Goal: Task Accomplishment & Management: Use online tool/utility

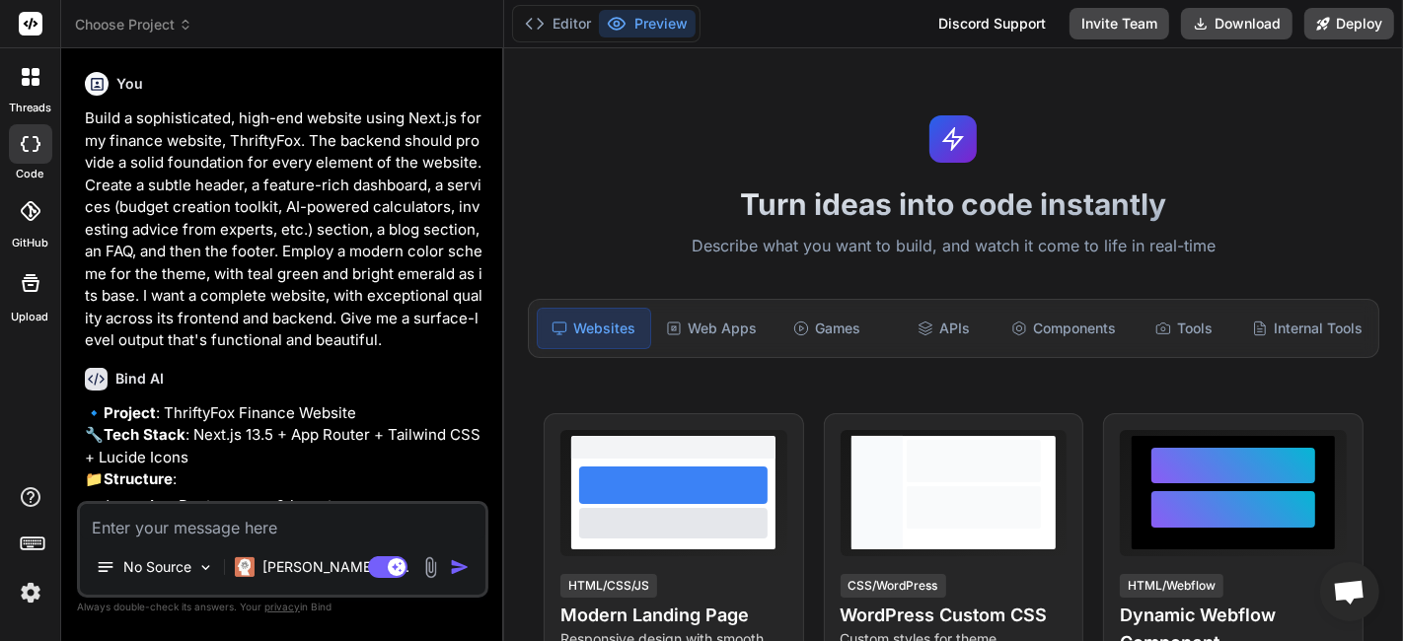
type textarea "x"
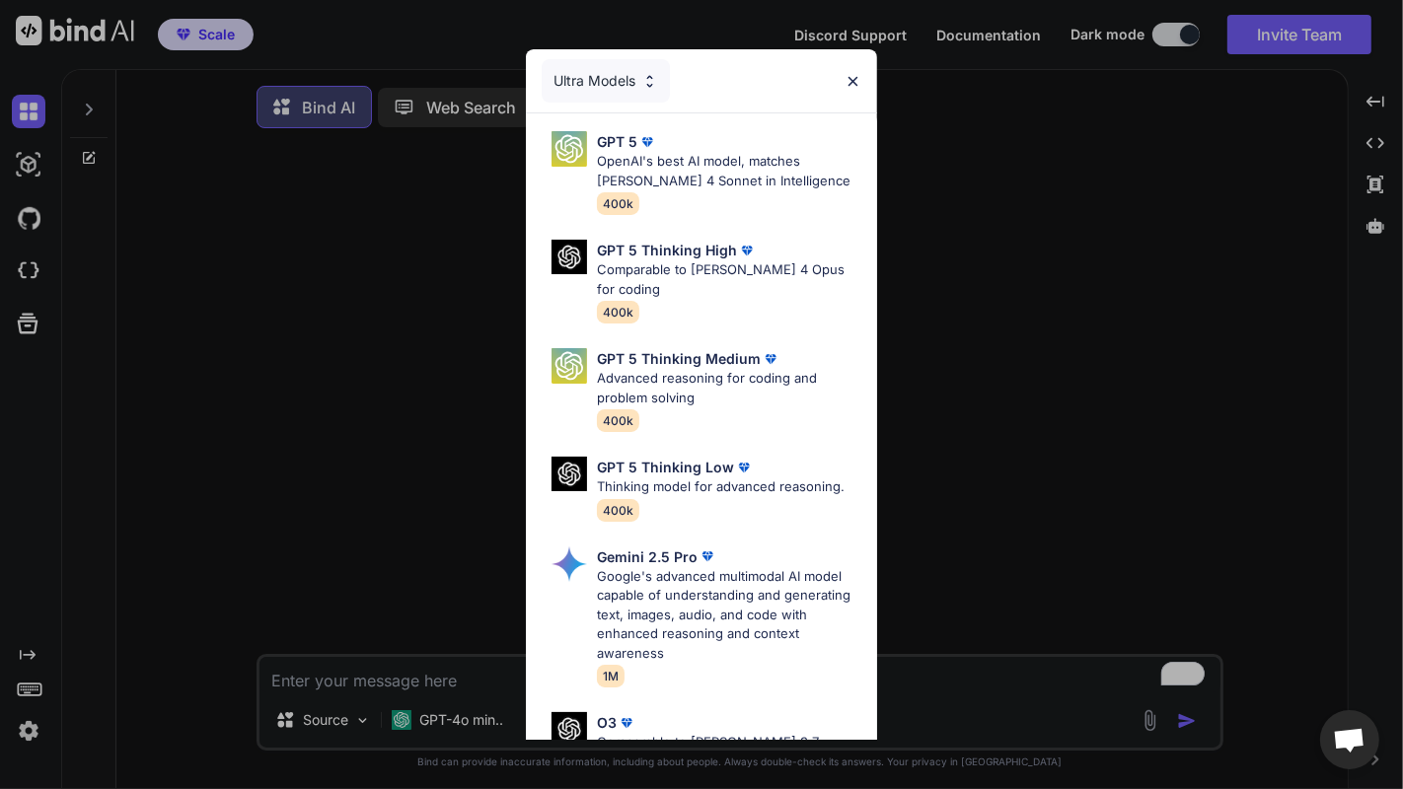
click at [1045, 317] on div "Ultra Models GPT 5 OpenAI's best AI model, matches Claude 4 Sonnet in Intellige…" at bounding box center [701, 394] width 1403 height 789
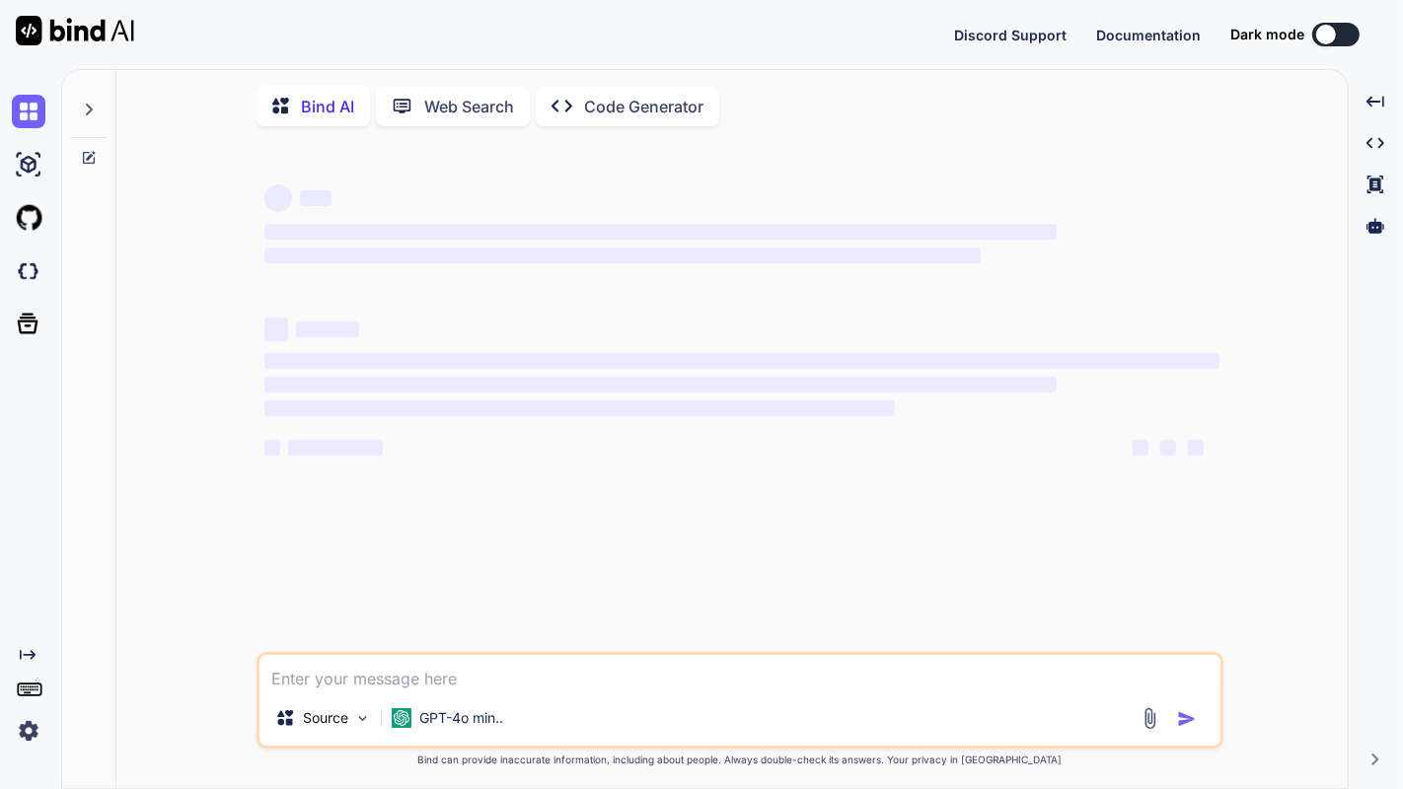
drag, startPoint x: 738, startPoint y: 67, endPoint x: 727, endPoint y: 68, distance: 10.9
click at [736, 67] on div "Discord Support Documentation Dark mode Created with Pixso." at bounding box center [701, 34] width 1403 height 69
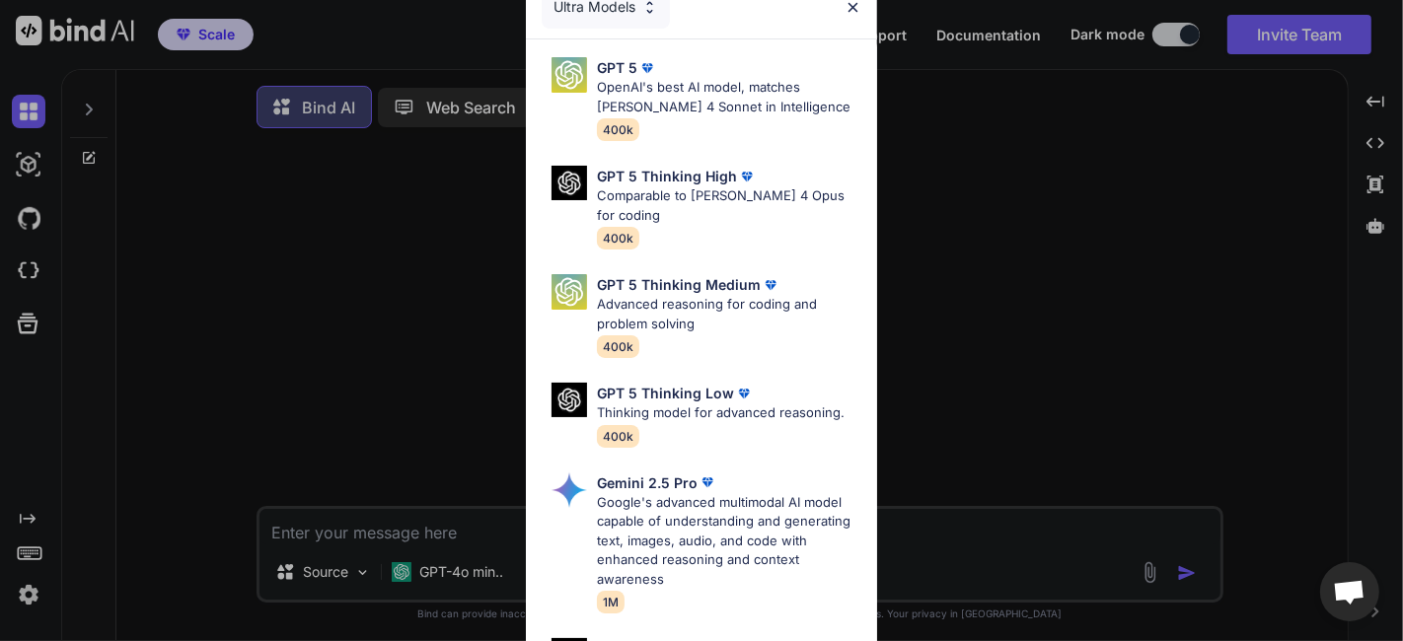
type textarea "x"
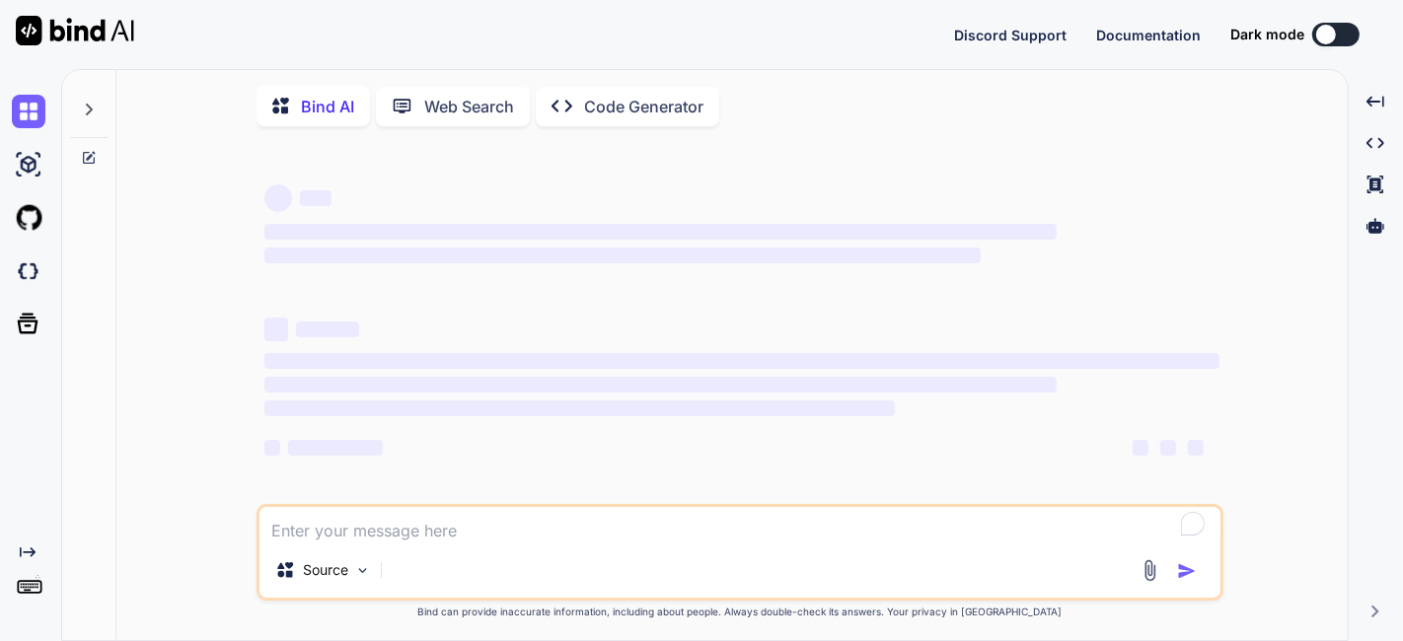
type textarea "x"
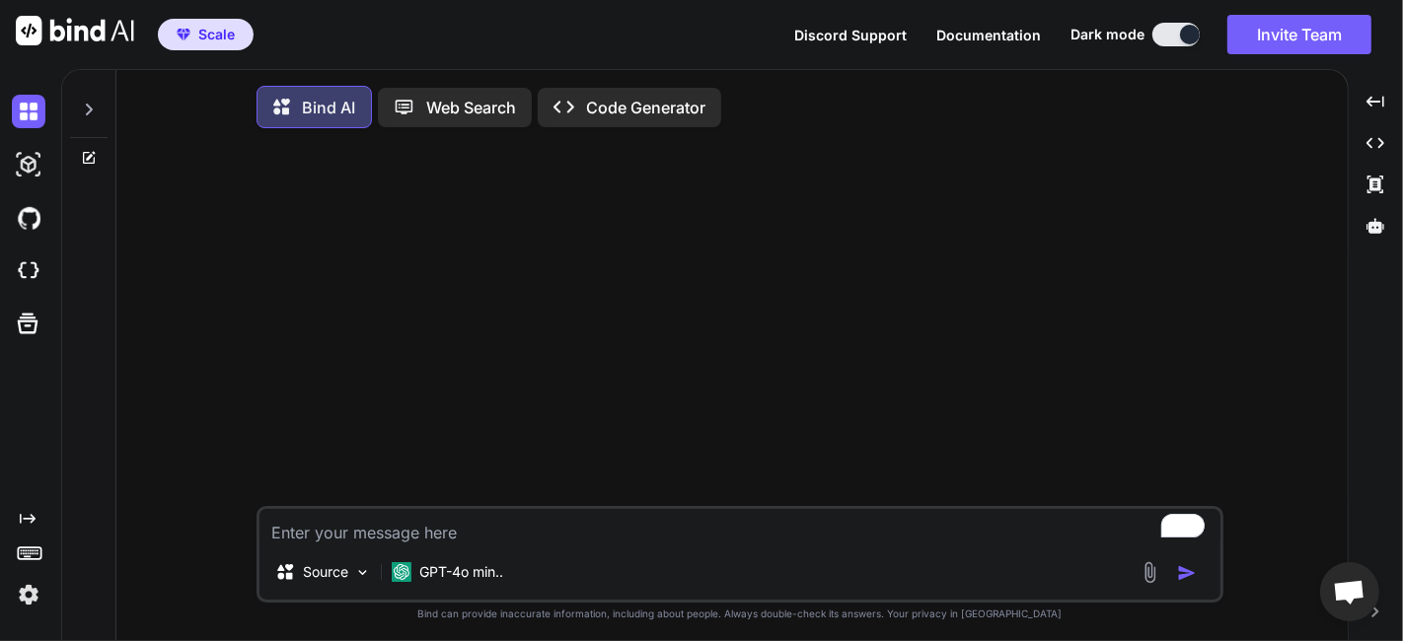
click at [798, 84] on div "Bind AI Web Search Created with Pixso. Code Generator" at bounding box center [740, 107] width 967 height 58
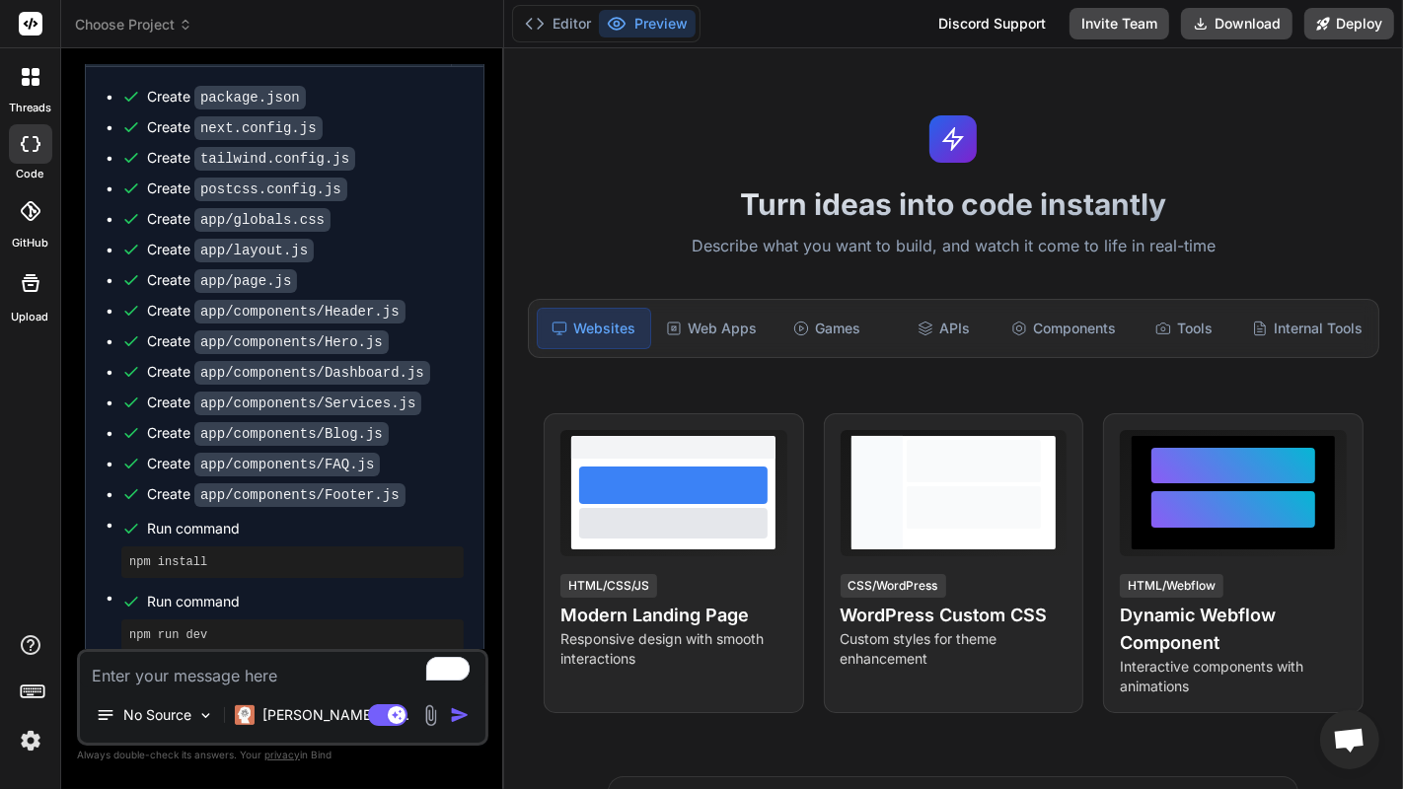
scroll to position [1073, 0]
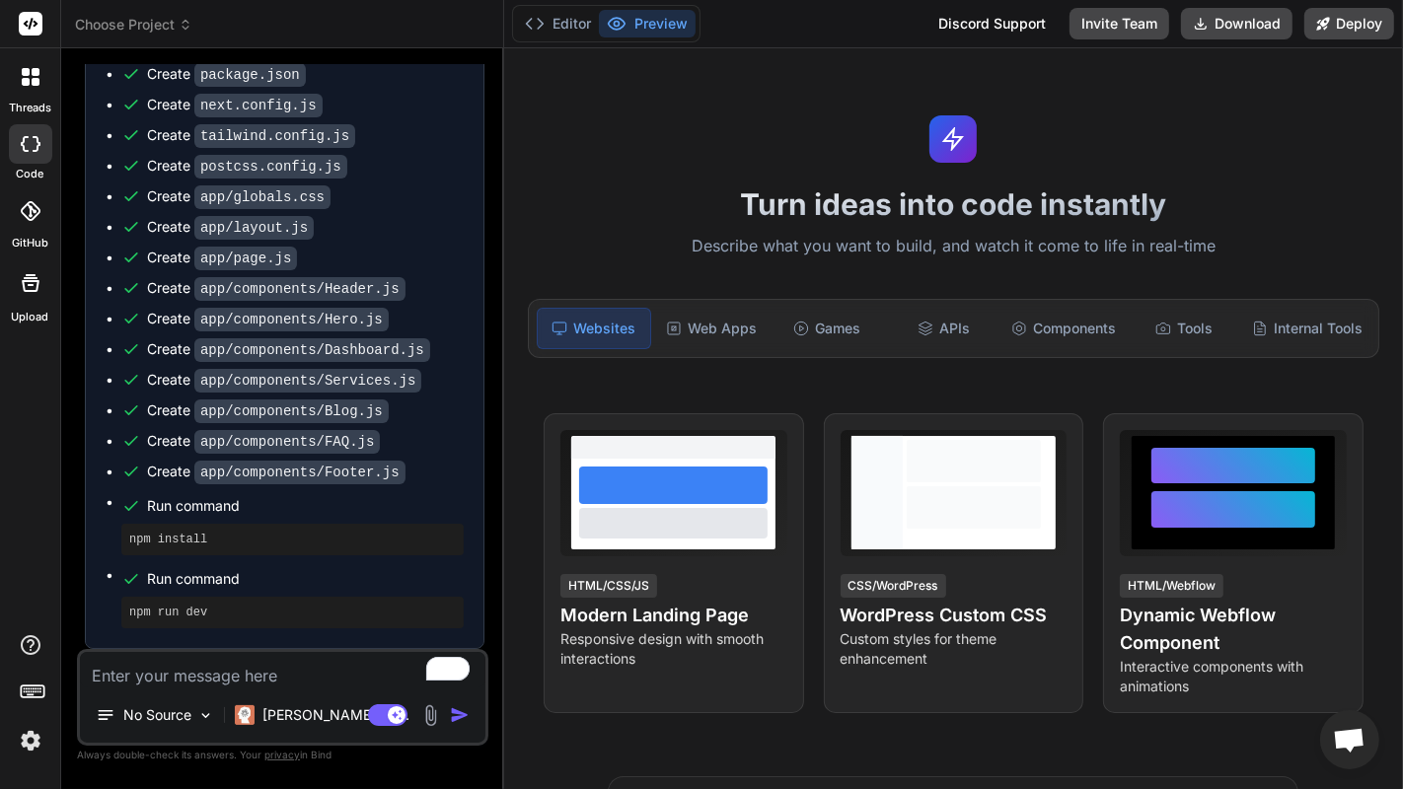
click at [331, 313] on code "app/components/Hero.js" at bounding box center [291, 320] width 194 height 24
click at [298, 640] on p "[PERSON_NAME] 4 S.." at bounding box center [335, 715] width 147 height 20
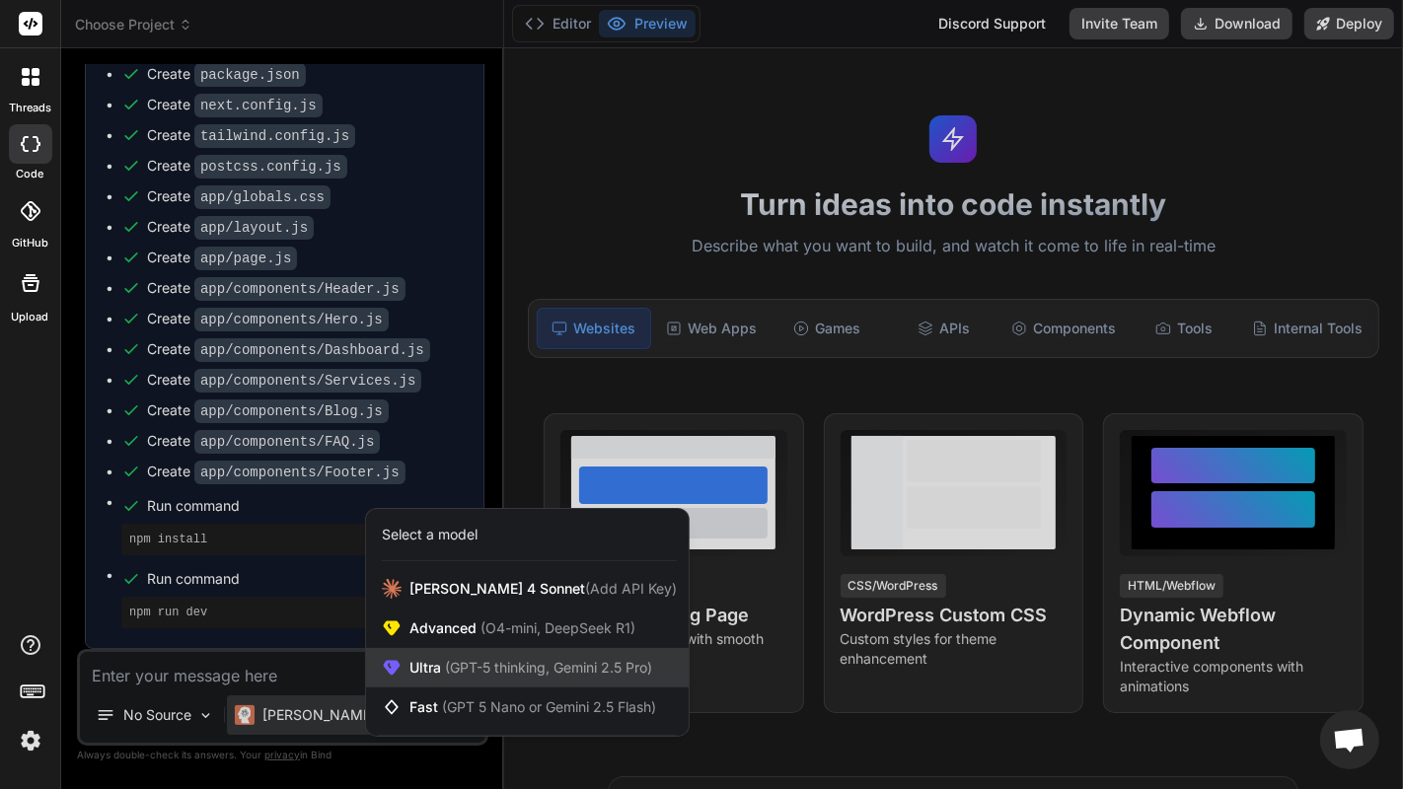
click at [475, 640] on span "(GPT-5 thinking, Gemini 2.5 Pro)" at bounding box center [546, 667] width 211 height 17
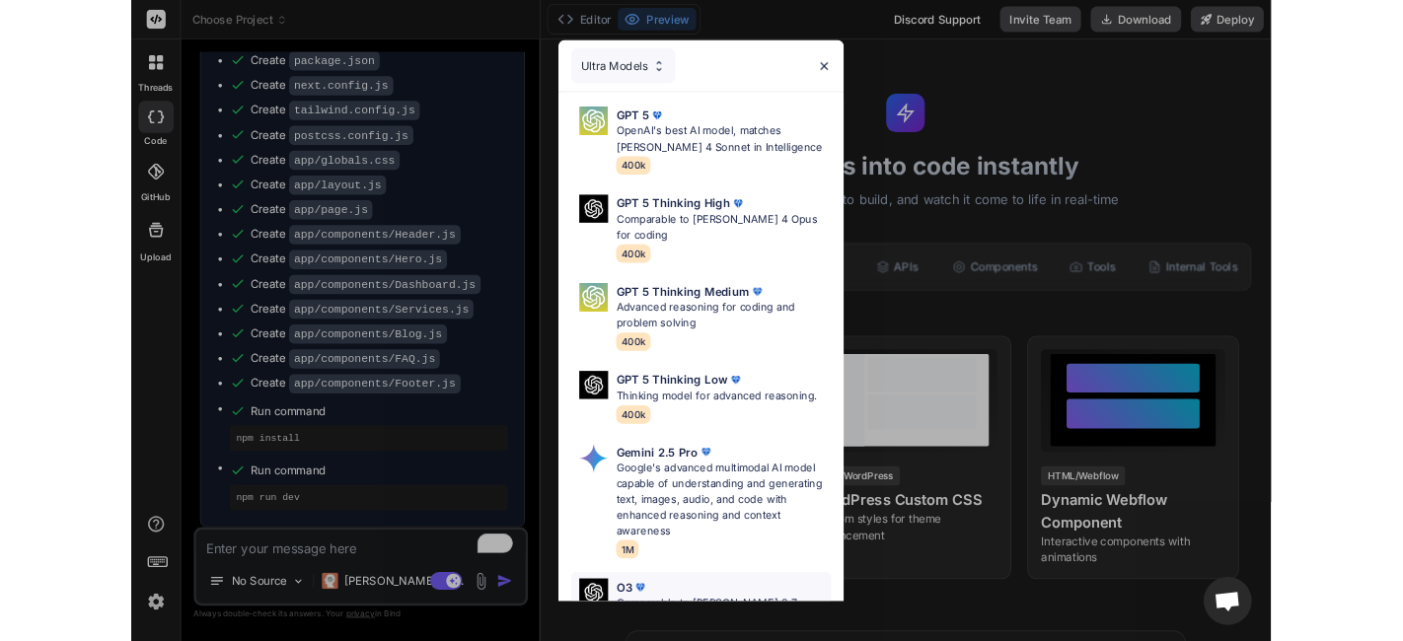
scroll to position [257, 0]
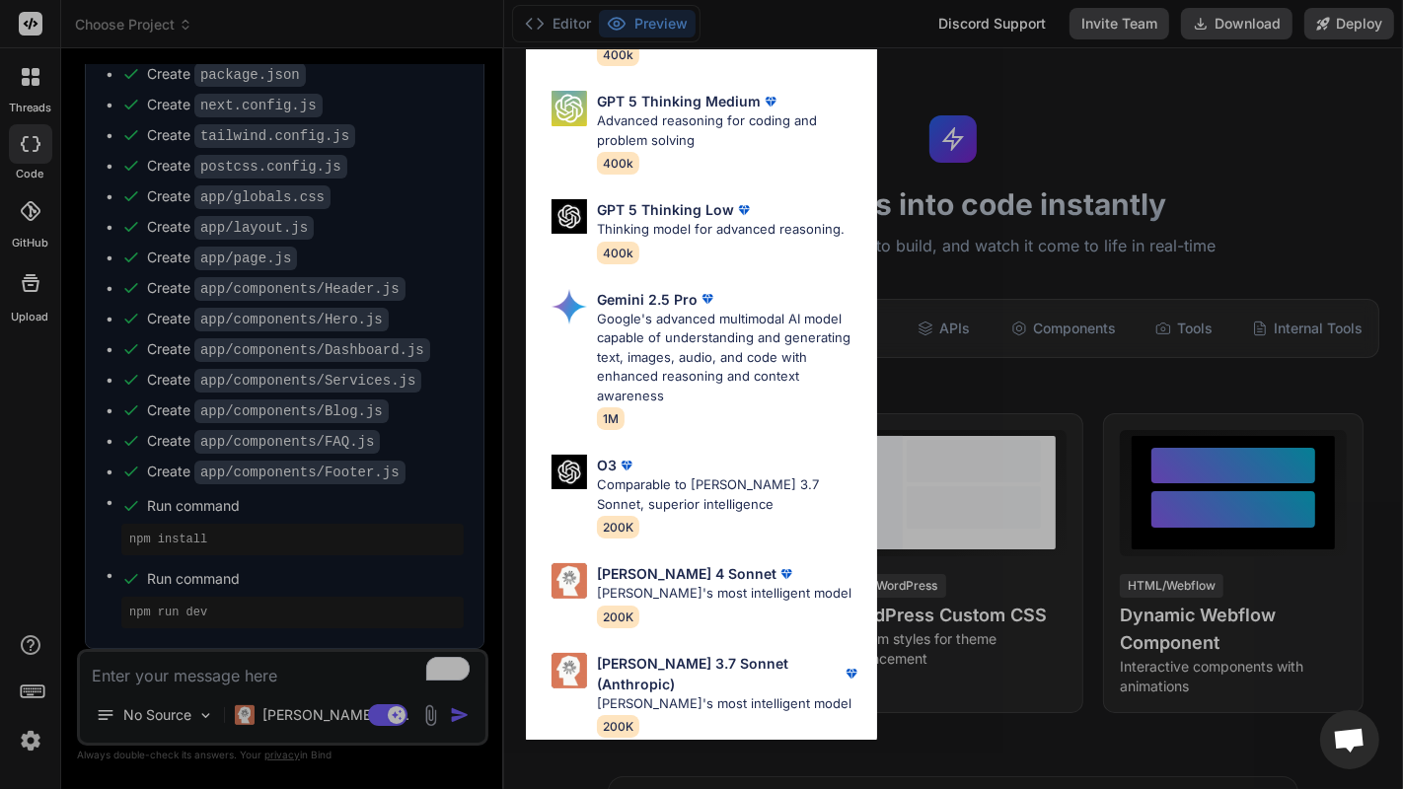
drag, startPoint x: 721, startPoint y: 582, endPoint x: 712, endPoint y: 468, distance: 114.8
click at [721, 584] on p "[PERSON_NAME]'s most intelligent model" at bounding box center [724, 594] width 255 height 20
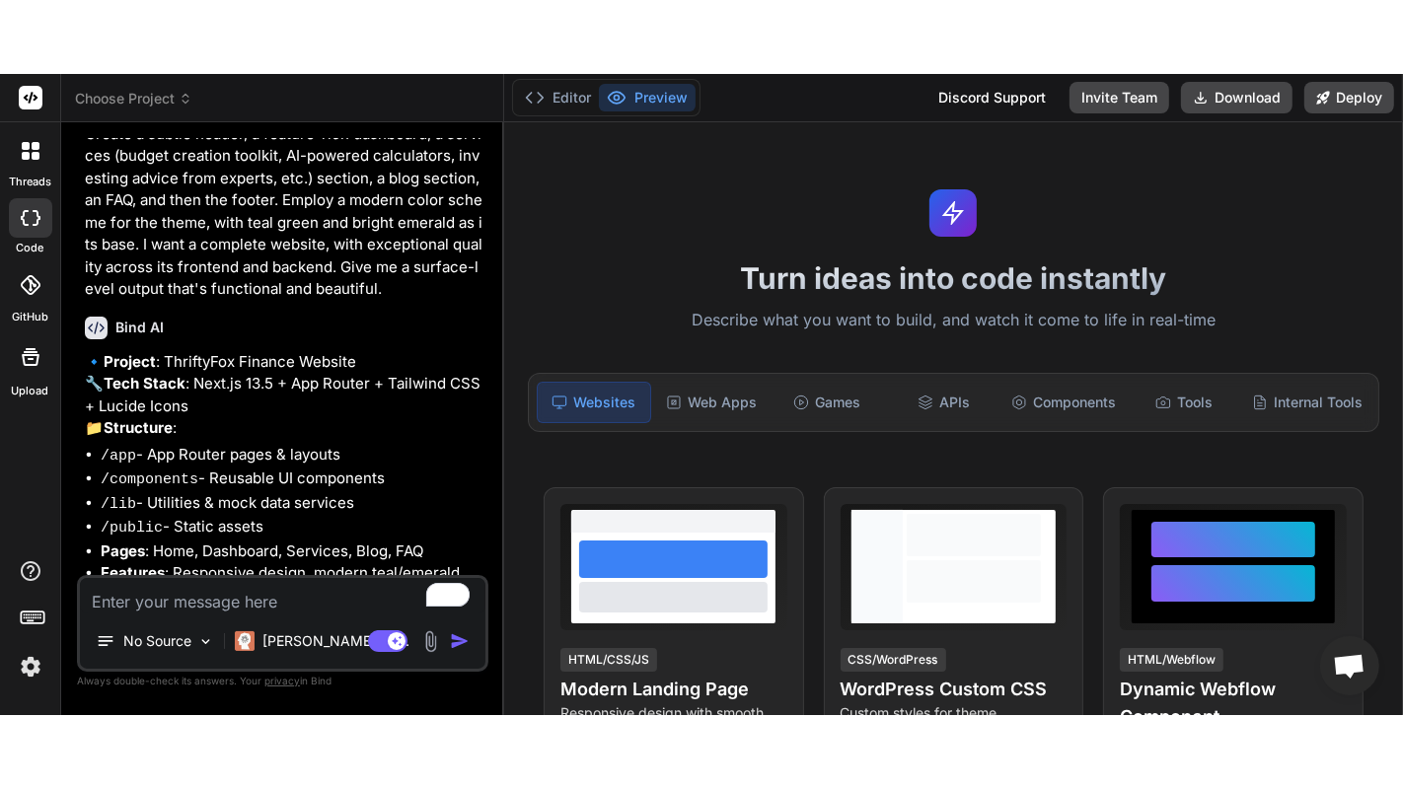
scroll to position [0, 0]
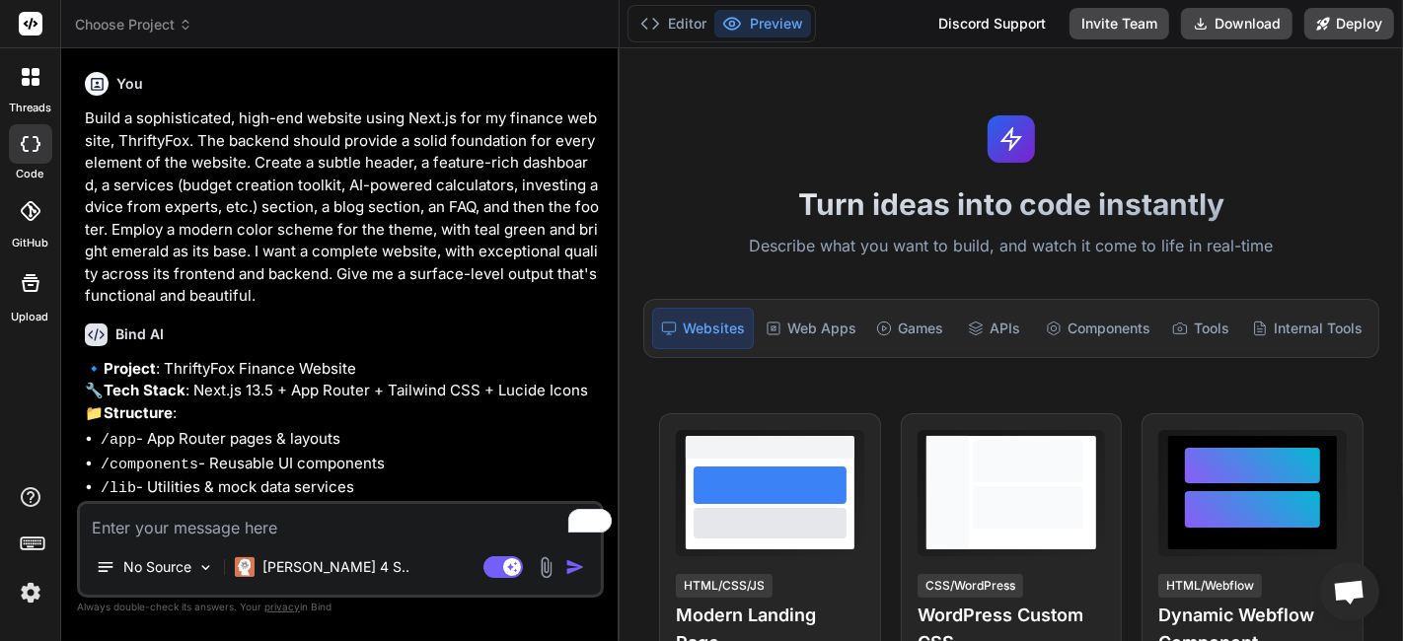
drag, startPoint x: 501, startPoint y: 174, endPoint x: 290, endPoint y: 187, distance: 211.6
click at [583, 218] on div "Bind AI Web Search Created with Pixso. Code Generator You Build a sophisticated…" at bounding box center [340, 344] width 558 height 593
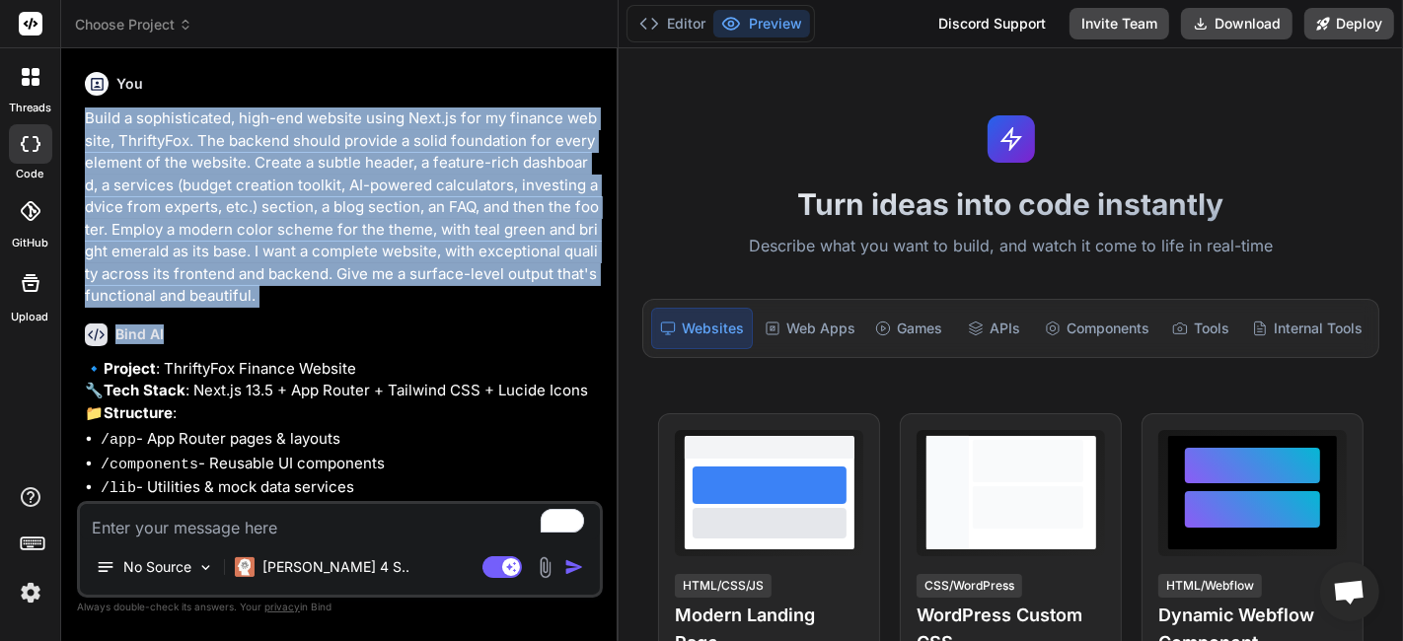
drag, startPoint x: 73, startPoint y: 104, endPoint x: 236, endPoint y: 313, distance: 265.0
click at [236, 313] on div "Bind AI Web Search Created with Pixso. Code Generator You Build a sophisticated…" at bounding box center [339, 344] width 557 height 592
click at [234, 277] on p "Build a sophisticated, high-end website using Next.js for my finance website, T…" at bounding box center [342, 208] width 514 height 200
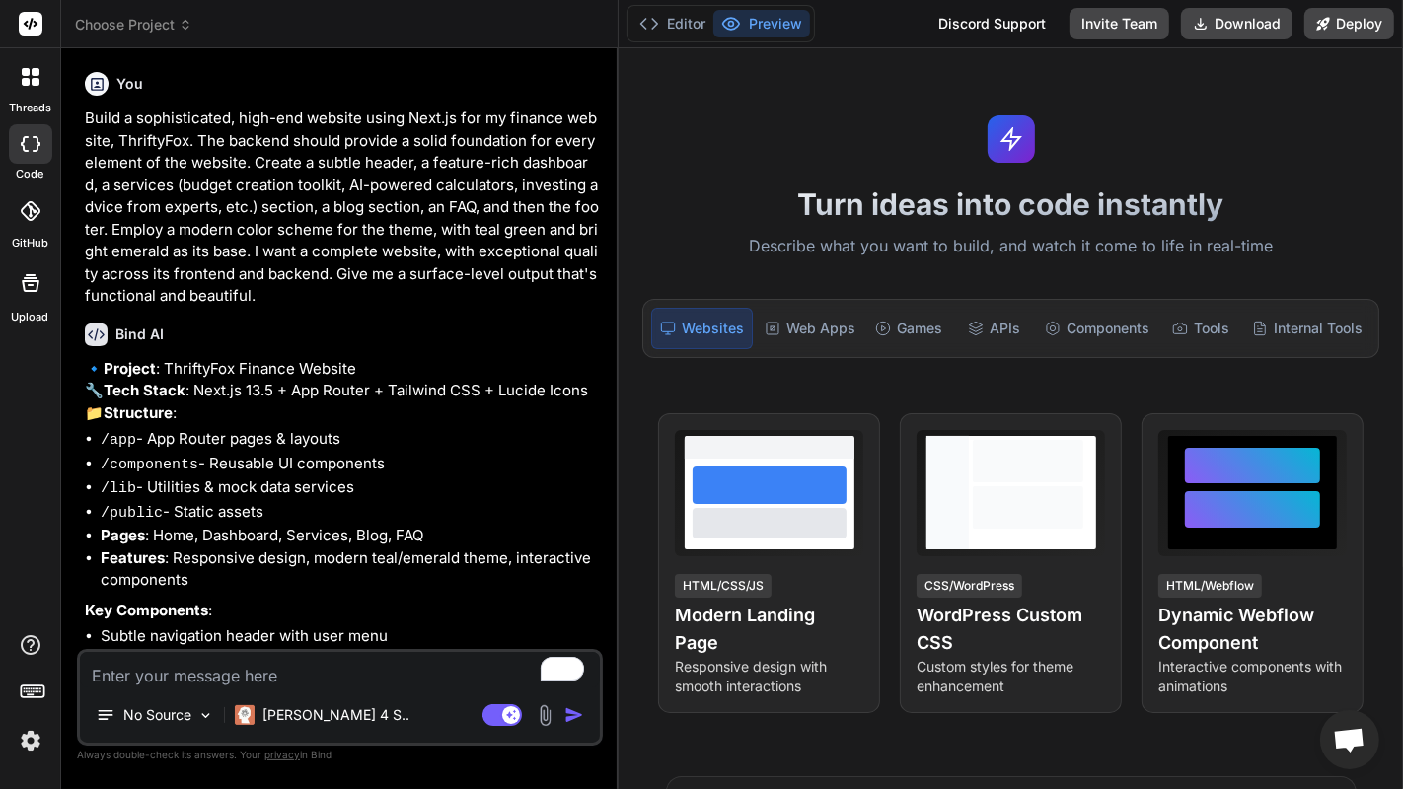
click at [298, 350] on div "Bind AI 🔹 Project : ThriftyFox Finance Website 🔧 Tech Stack : Next.js 13.5 + Ap…" at bounding box center [342, 548] width 514 height 481
click at [134, 22] on span "Choose Project" at bounding box center [133, 25] width 117 height 20
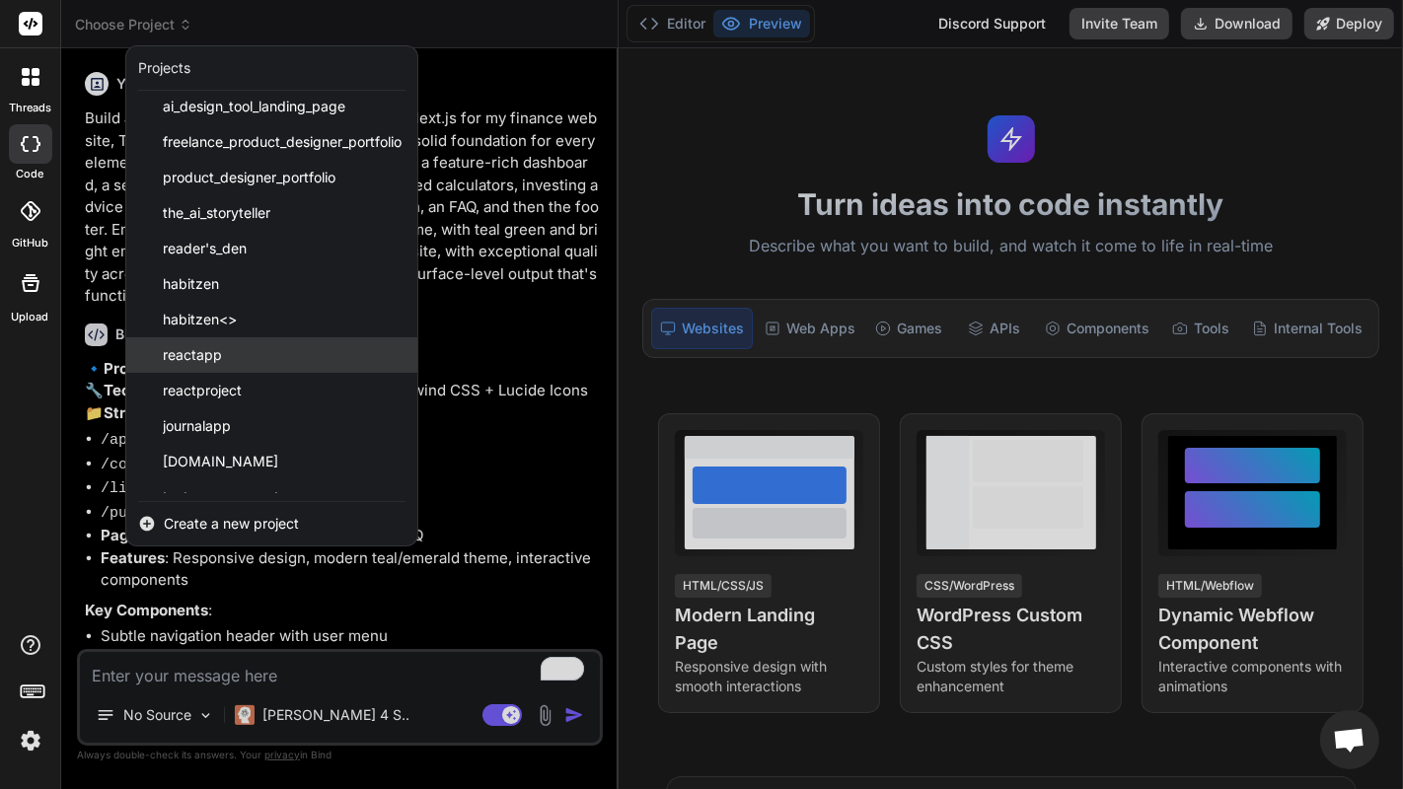
scroll to position [1735, 0]
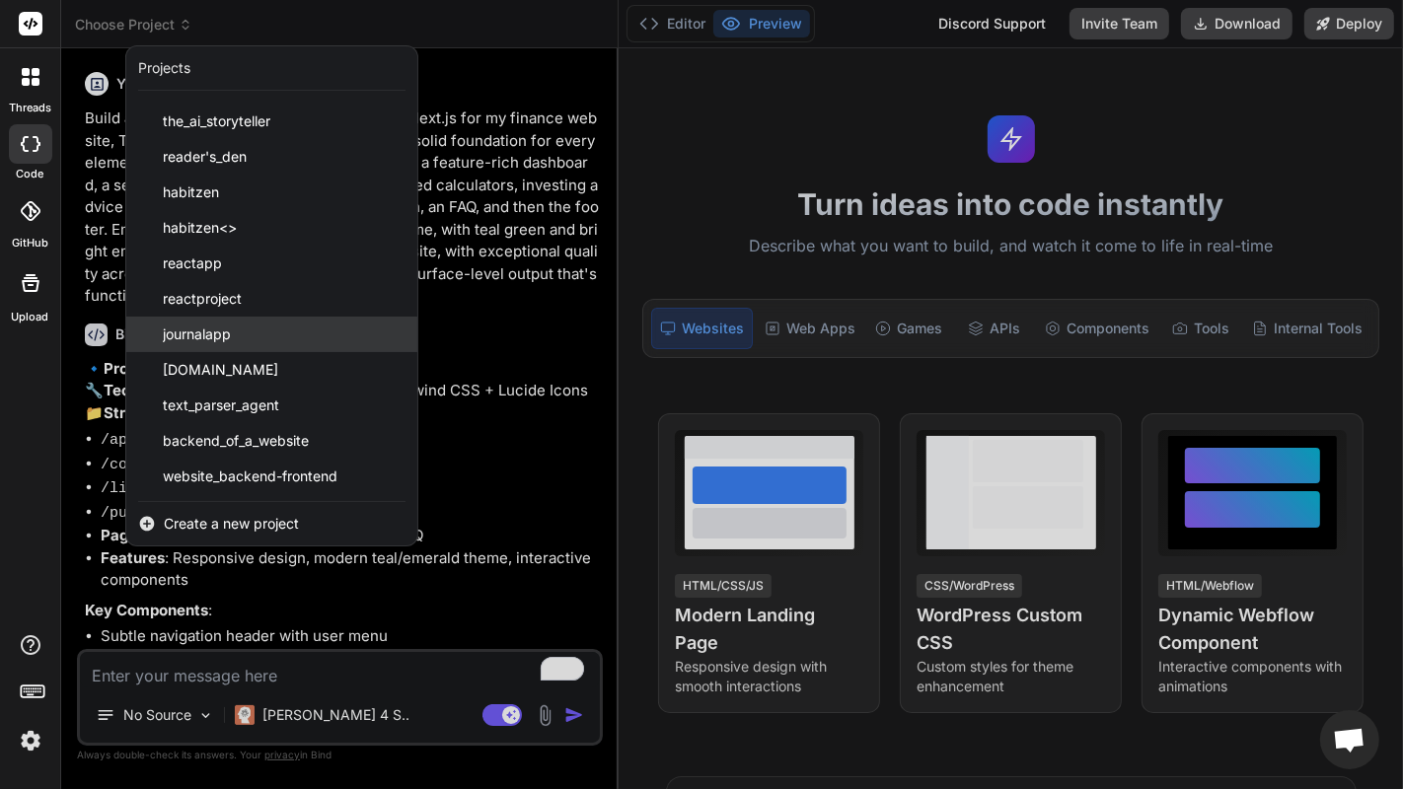
click at [343, 332] on div "journalapp" at bounding box center [271, 335] width 291 height 36
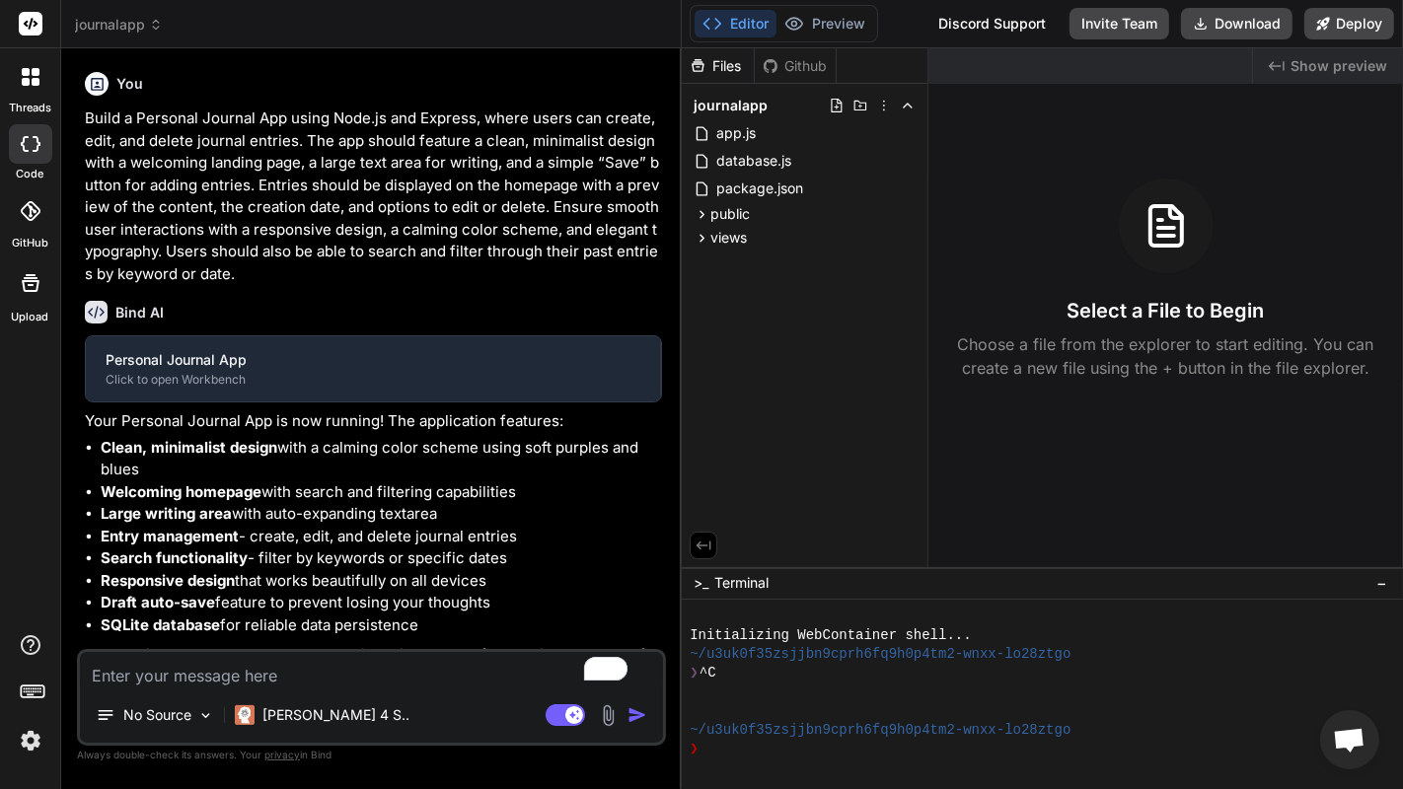
scroll to position [75, 0]
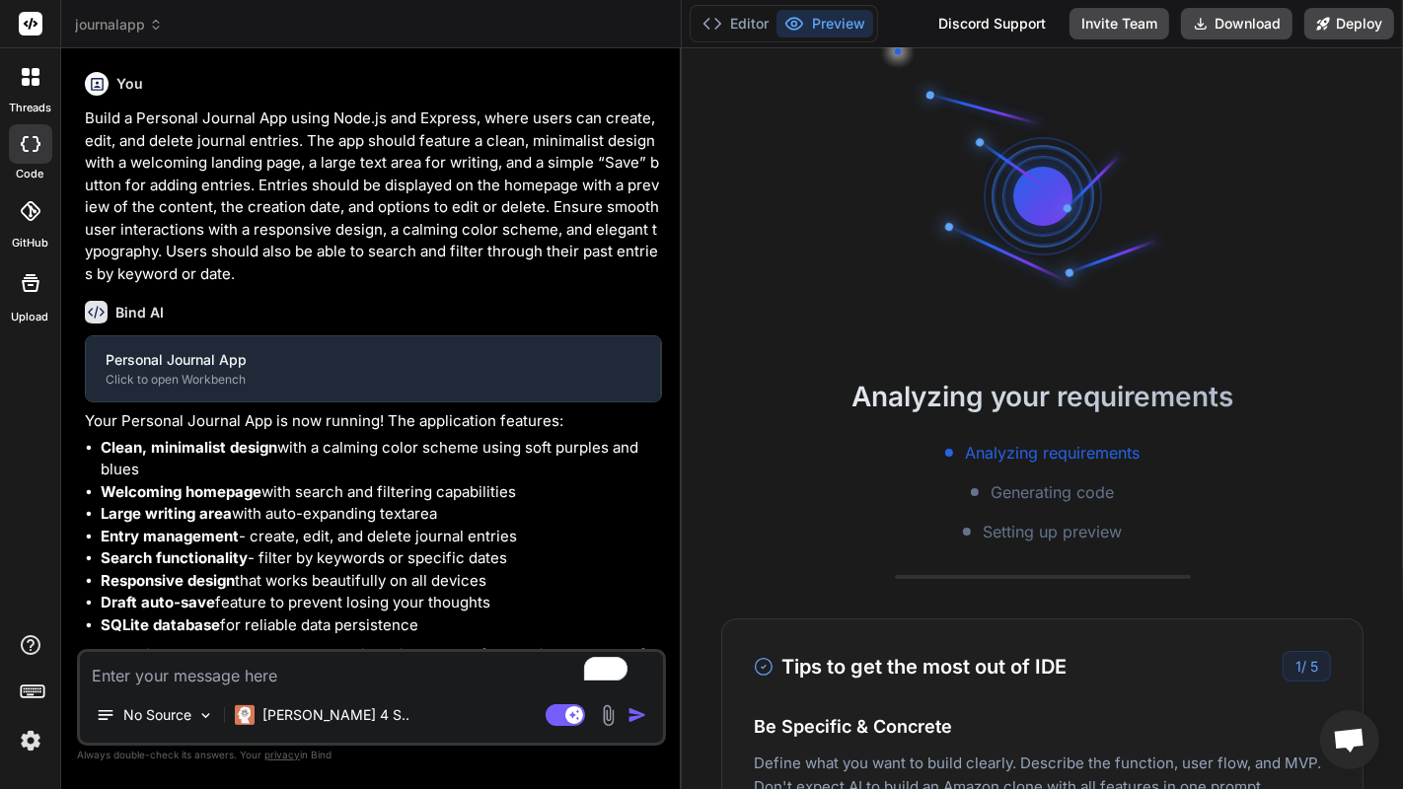
drag, startPoint x: 618, startPoint y: 281, endPoint x: 649, endPoint y: 294, distance: 34.1
click at [649, 294] on div "Bind AI Web Search Created with Pixso. Code Generator You Build a Personal Jour…" at bounding box center [371, 418] width 621 height 741
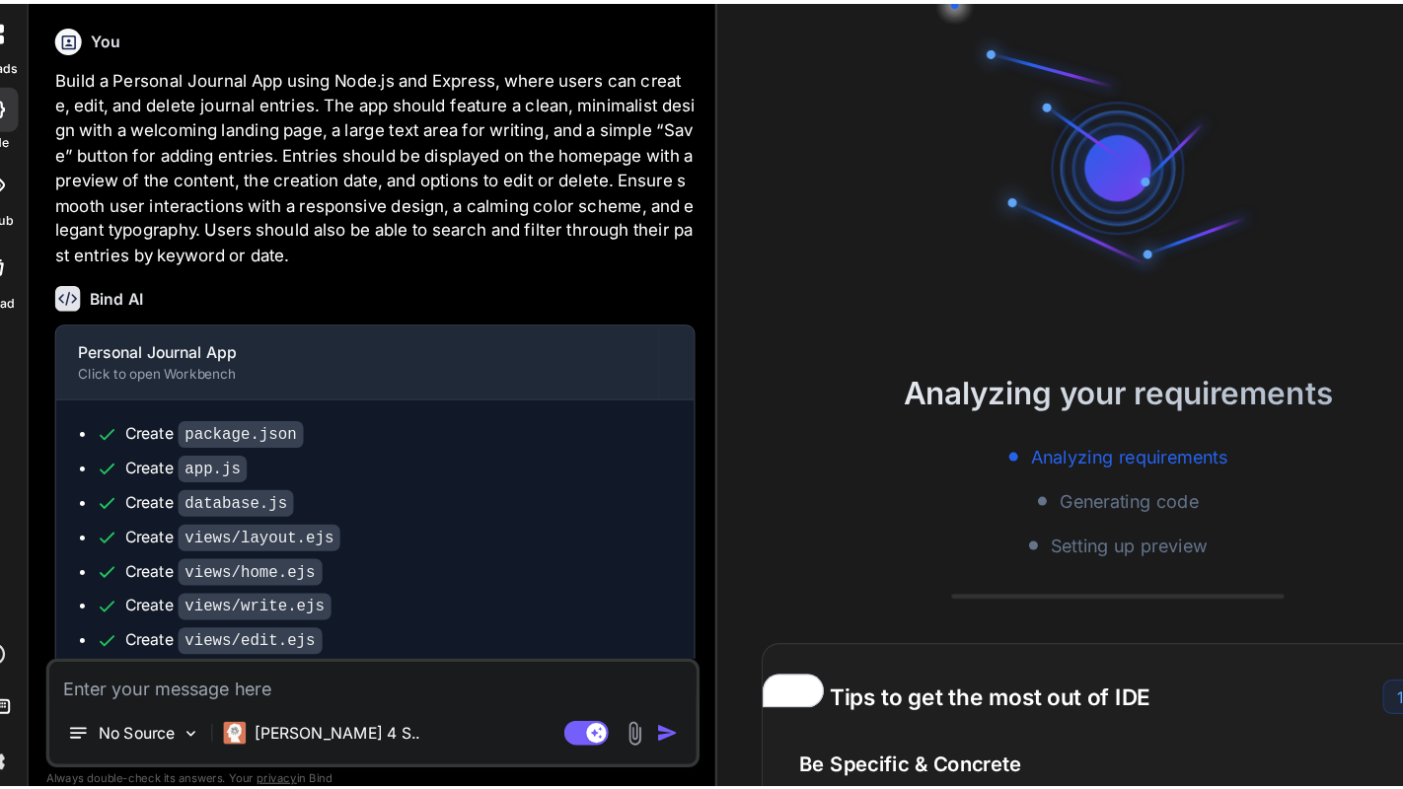
scroll to position [0, 0]
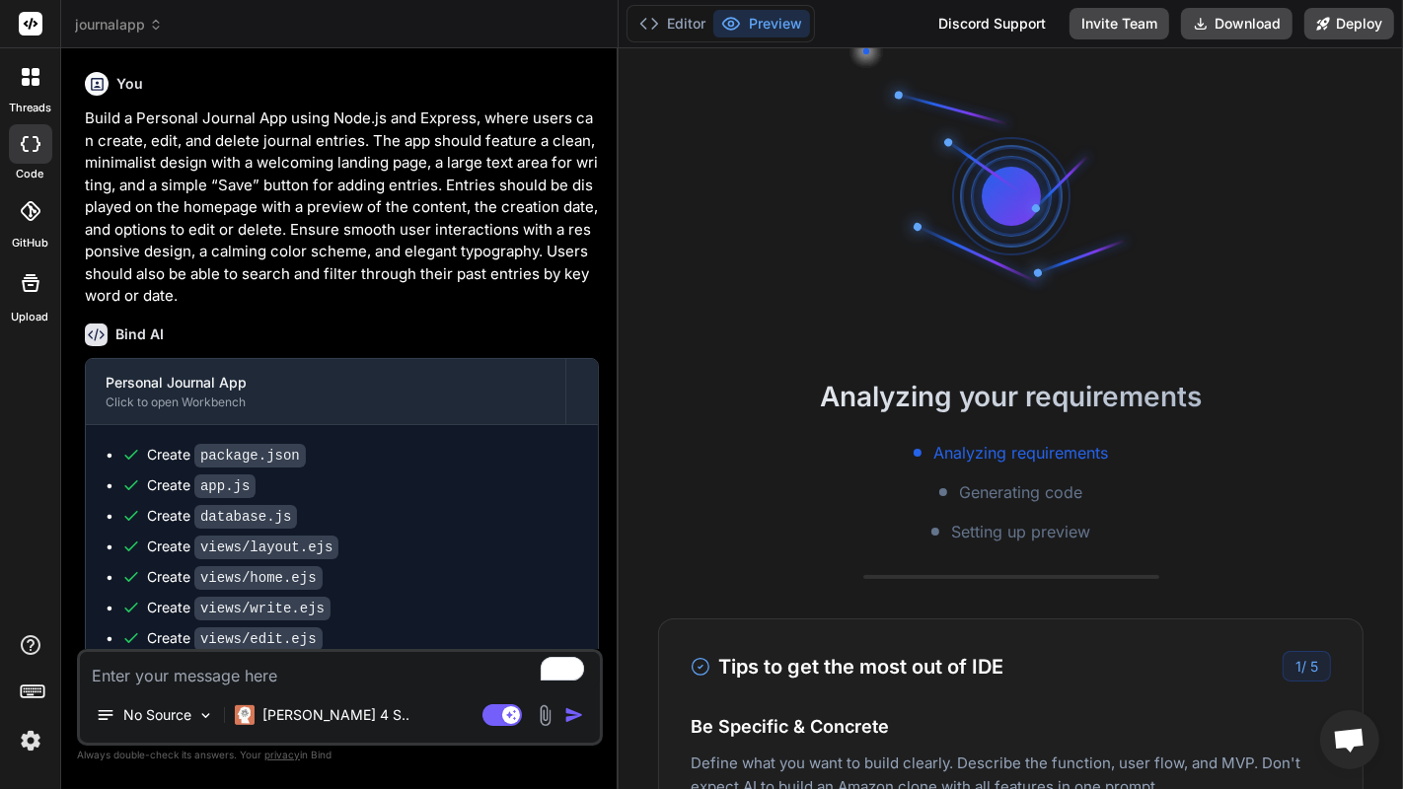
drag, startPoint x: 682, startPoint y: 184, endPoint x: 583, endPoint y: 191, distance: 99.0
click at [583, 191] on div "Bind AI Web Search Created with Pixso. Code Generator You Build a Personal Jour…" at bounding box center [339, 418] width 557 height 741
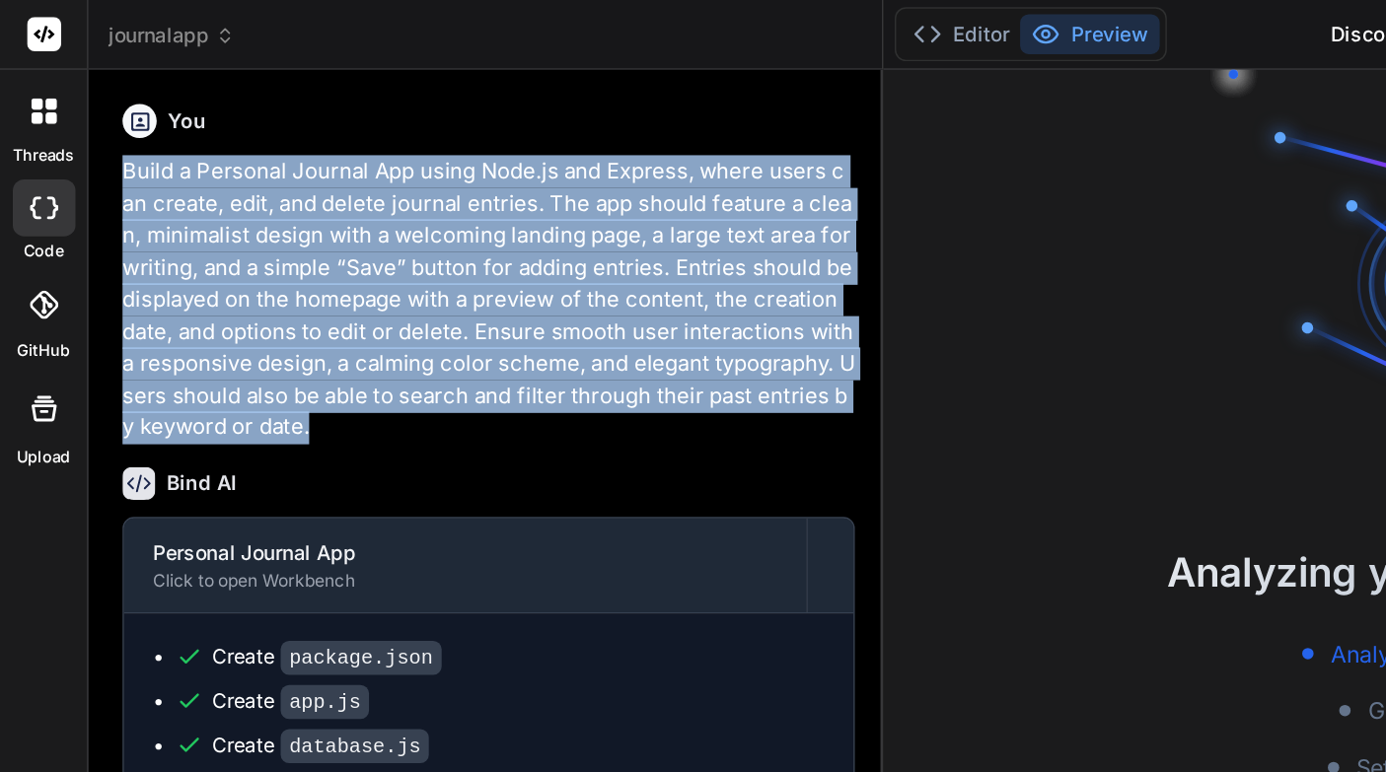
drag, startPoint x: 118, startPoint y: 164, endPoint x: 326, endPoint y: 410, distance: 322.1
click at [329, 425] on div "You Build a Personal Journal App using Node.js and Express, where users can cre…" at bounding box center [488, 503] width 744 height 821
click at [326, 404] on p "Build a Personal Journal App using Node.js and Express, where users can create,…" at bounding box center [488, 299] width 733 height 288
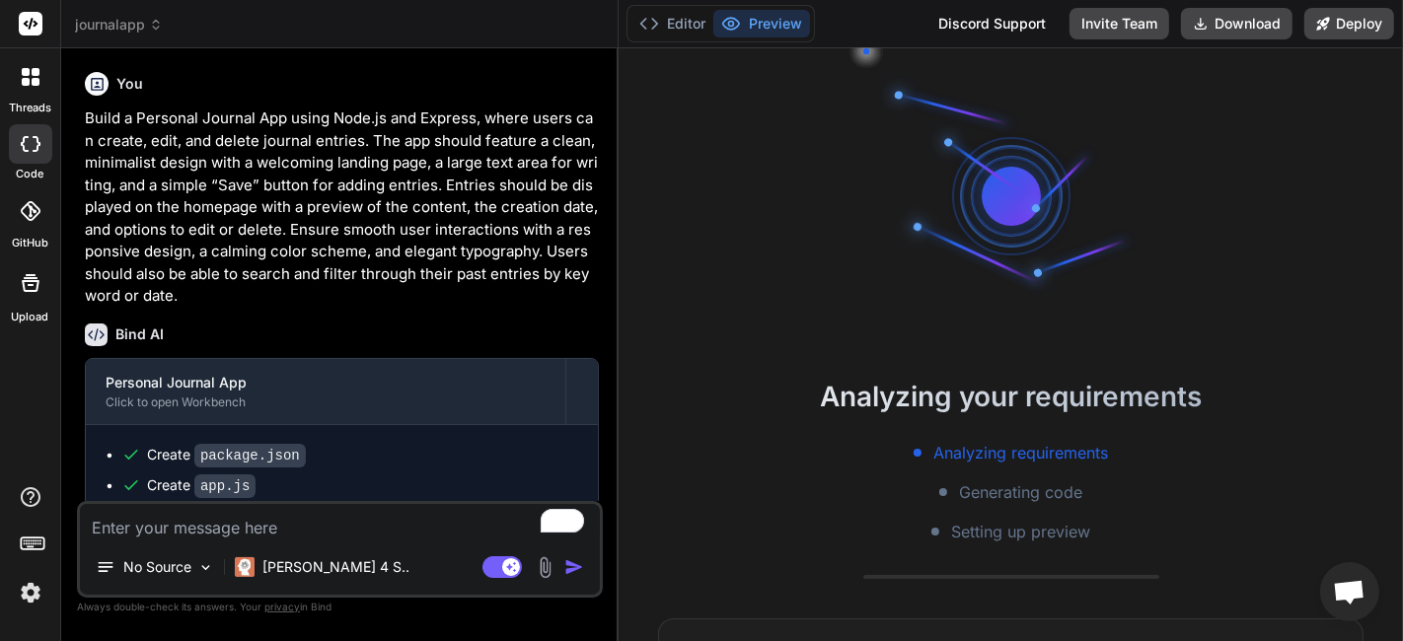
scroll to position [455, 0]
click at [385, 257] on p "Build a Personal Journal App using Node.js and Express, where users can create,…" at bounding box center [342, 208] width 514 height 200
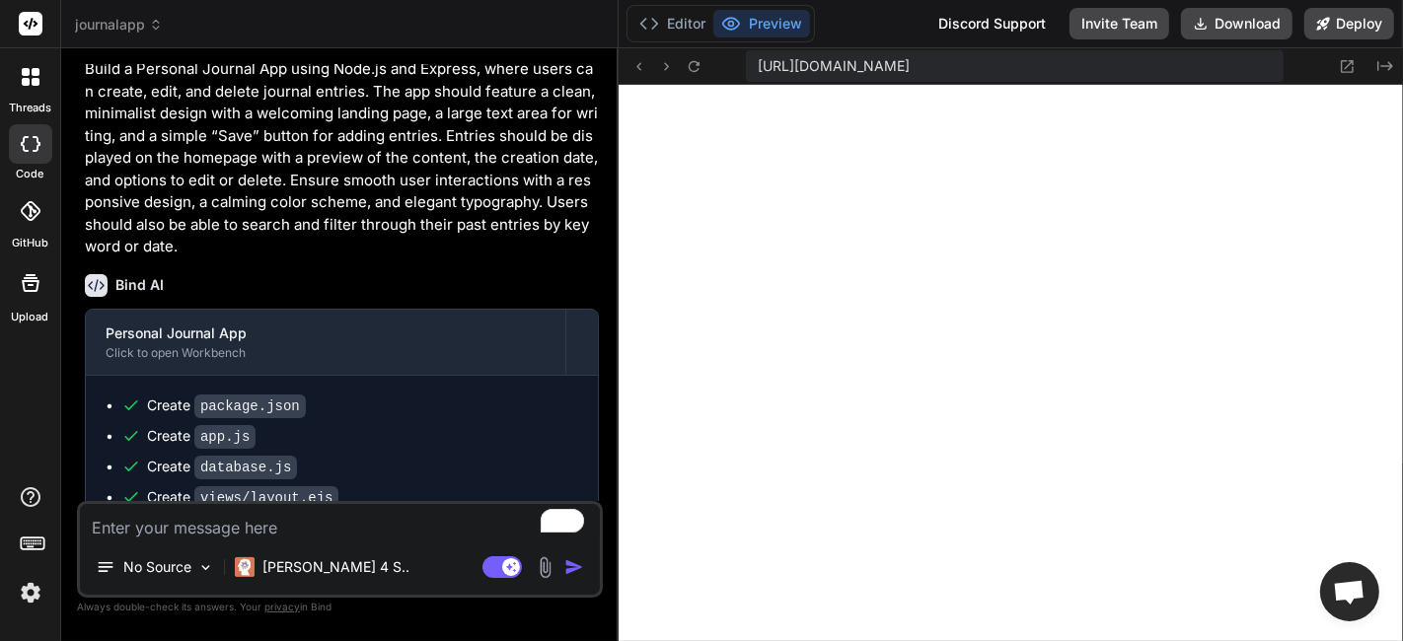
scroll to position [608, 0]
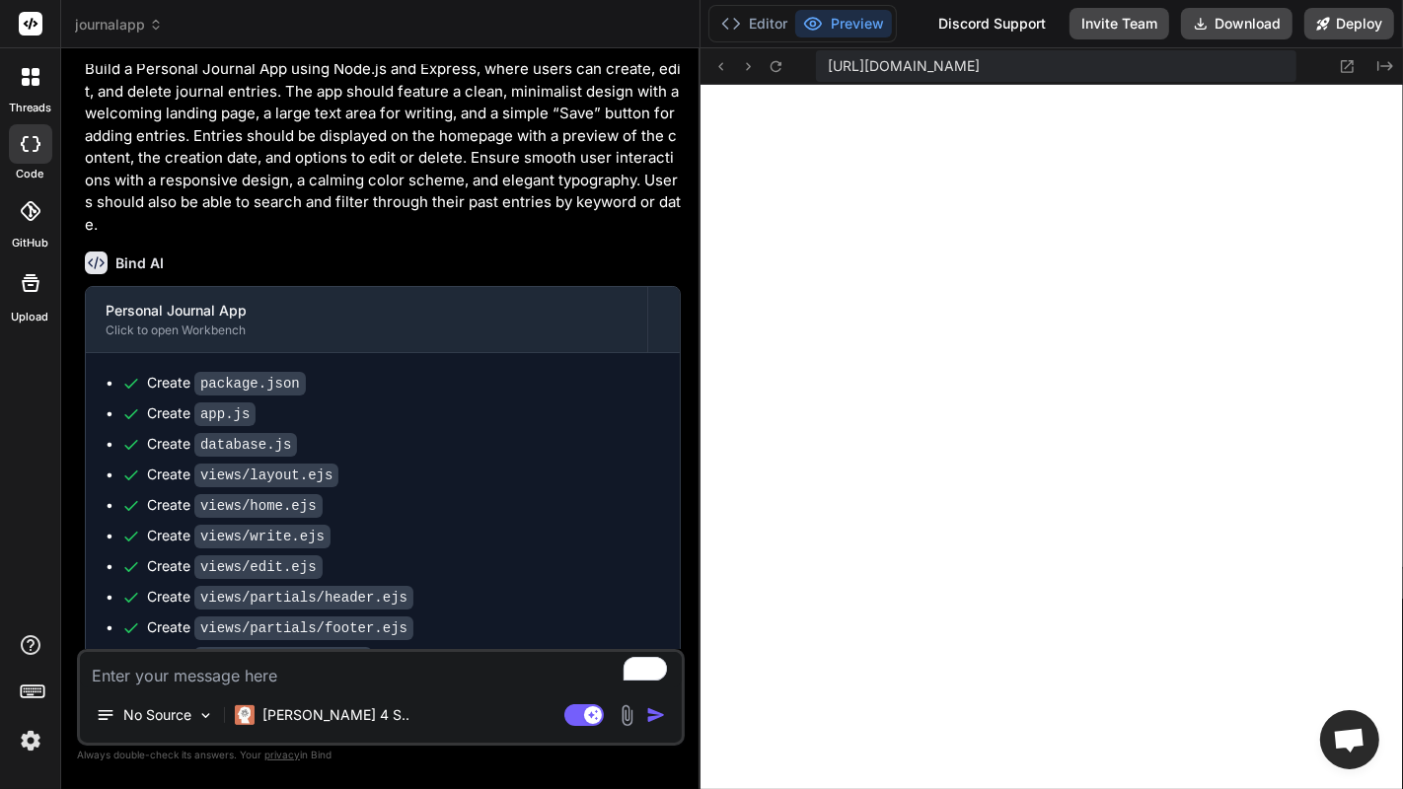
drag, startPoint x: 617, startPoint y: 218, endPoint x: 669, endPoint y: 236, distance: 55.2
click at [669, 236] on div "Bind AI Web Search Created with Pixso. Code Generator You Build a Personal Jour…" at bounding box center [380, 418] width 639 height 741
type textarea "x"
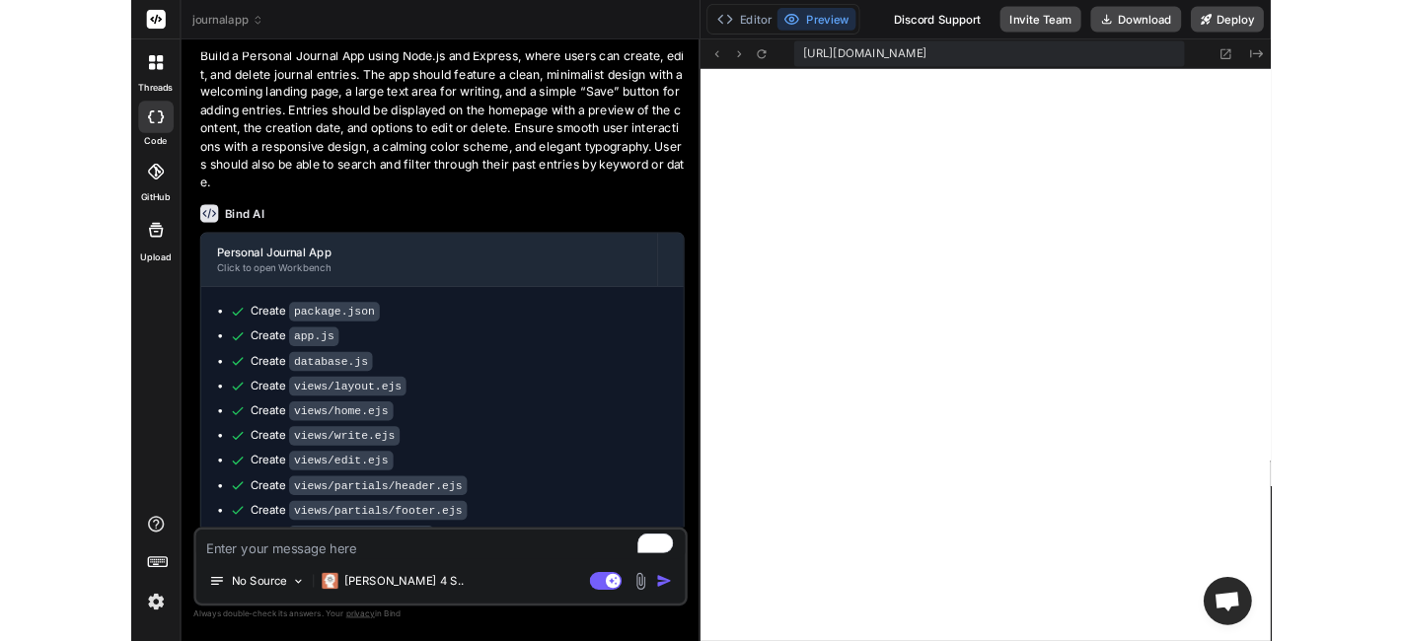
scroll to position [664, 0]
